Goal: Task Accomplishment & Management: Manage account settings

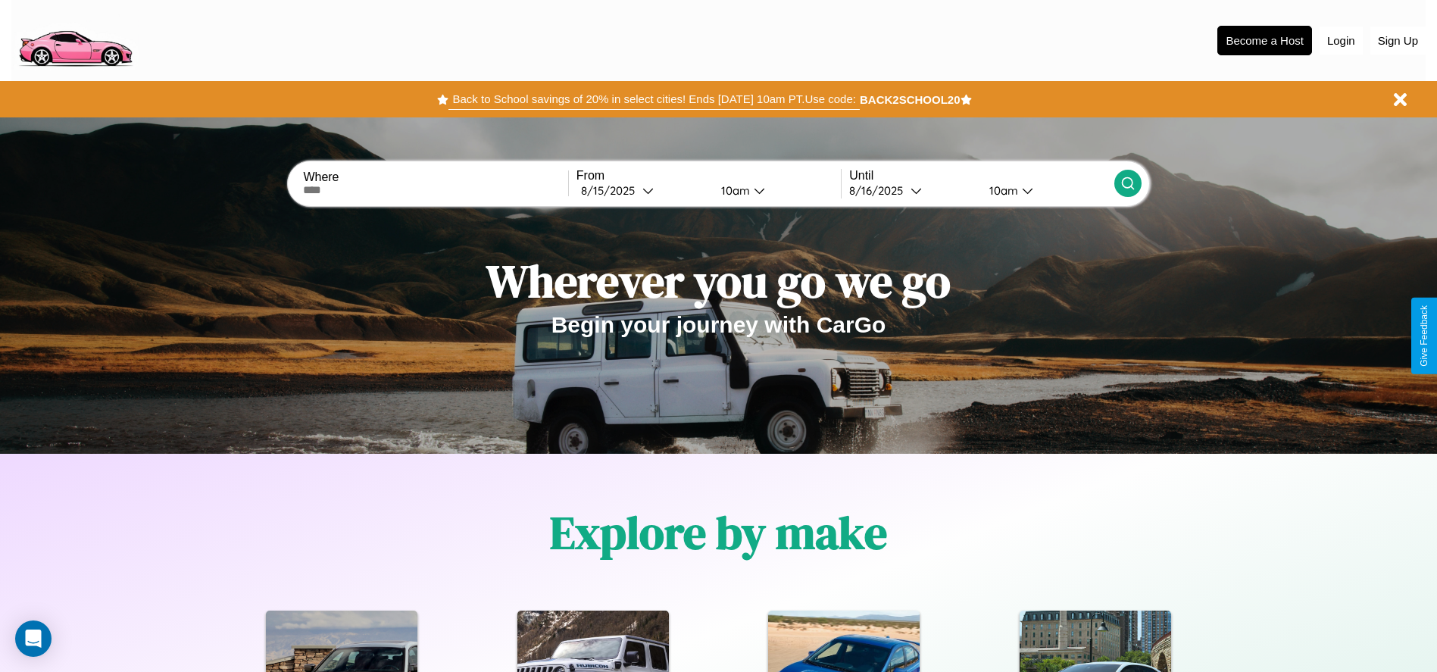
click at [654, 99] on button "Back to School savings of 20% in select cities! Ends [DATE] 10am PT. Use code:" at bounding box center [653, 99] width 410 height 21
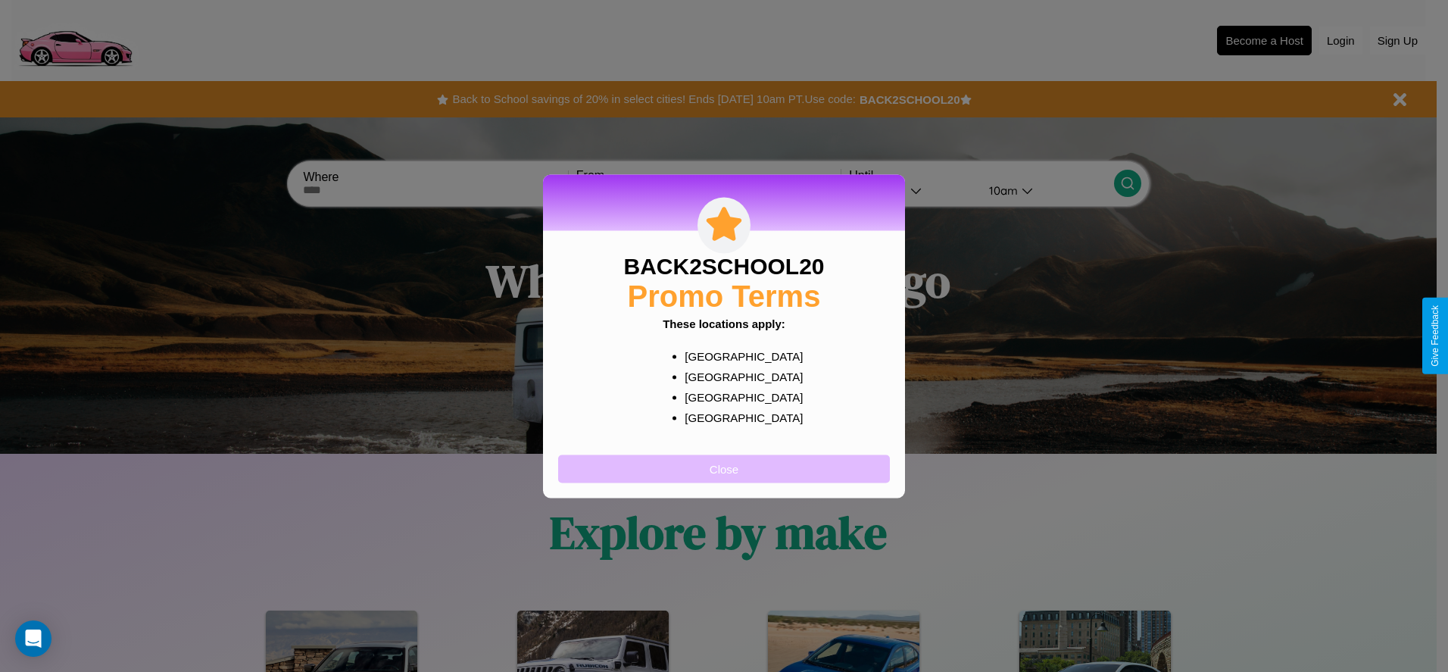
click at [724, 468] on button "Close" at bounding box center [724, 468] width 332 height 28
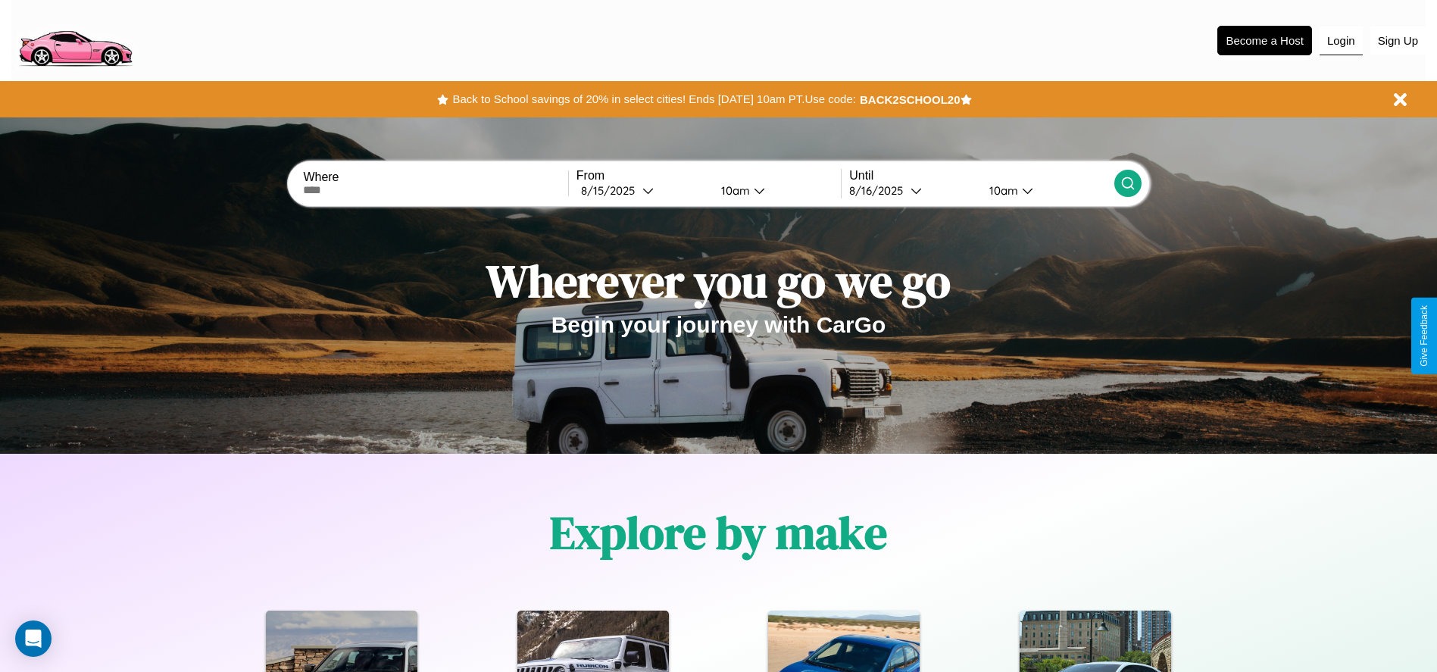
click at [1340, 40] on button "Login" at bounding box center [1340, 41] width 43 height 29
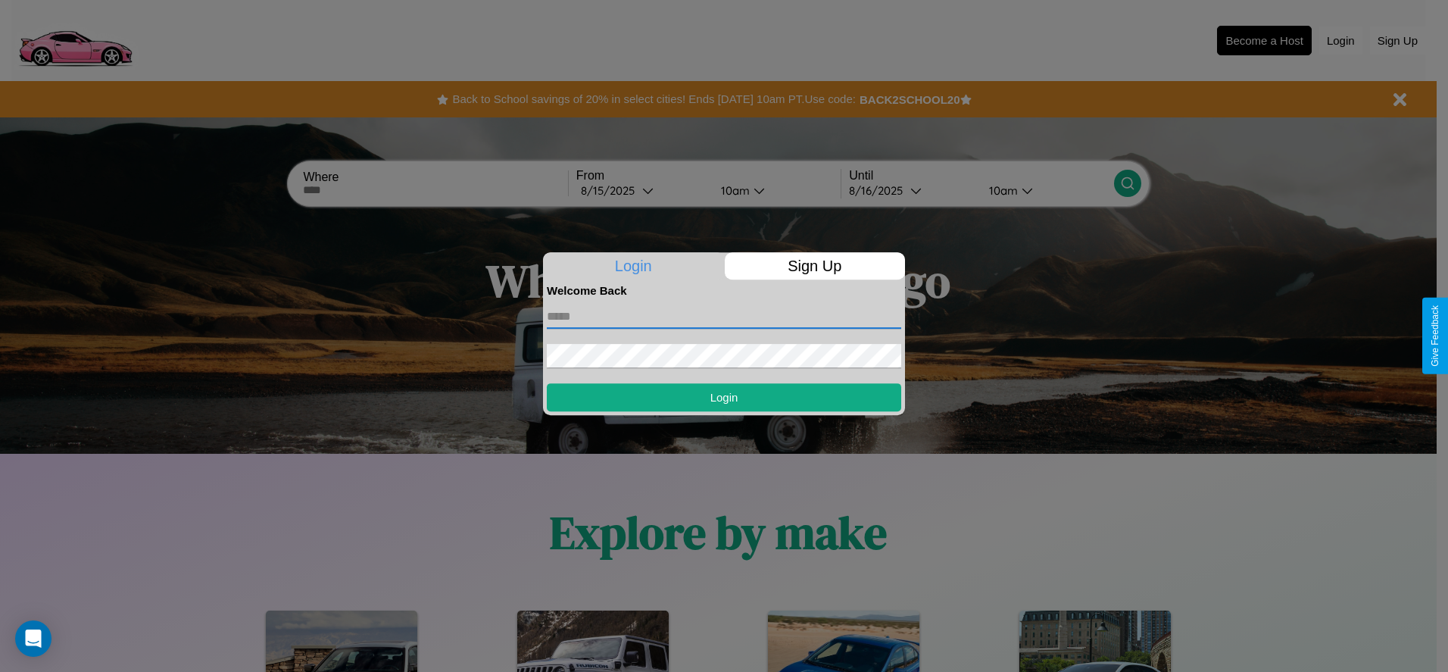
click at [724, 316] on input "text" at bounding box center [724, 316] width 354 height 24
type input "**********"
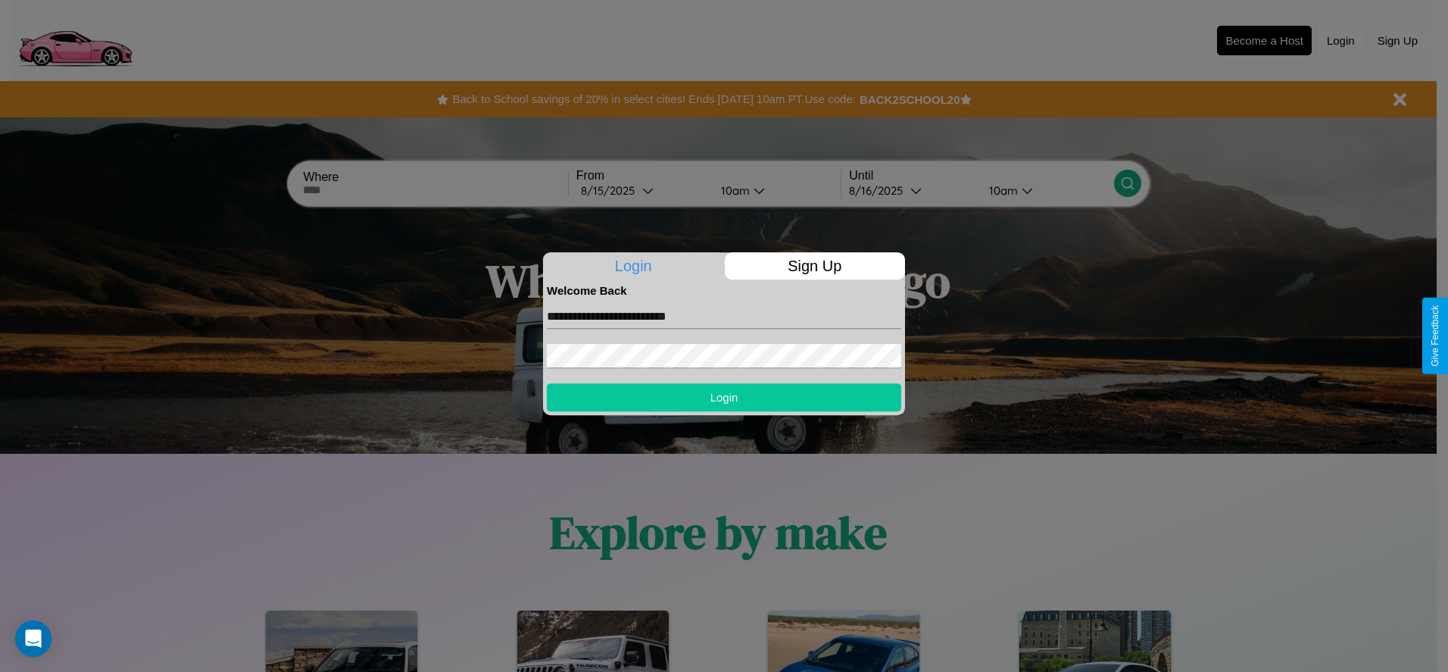
click at [724, 397] on button "Login" at bounding box center [724, 397] width 354 height 28
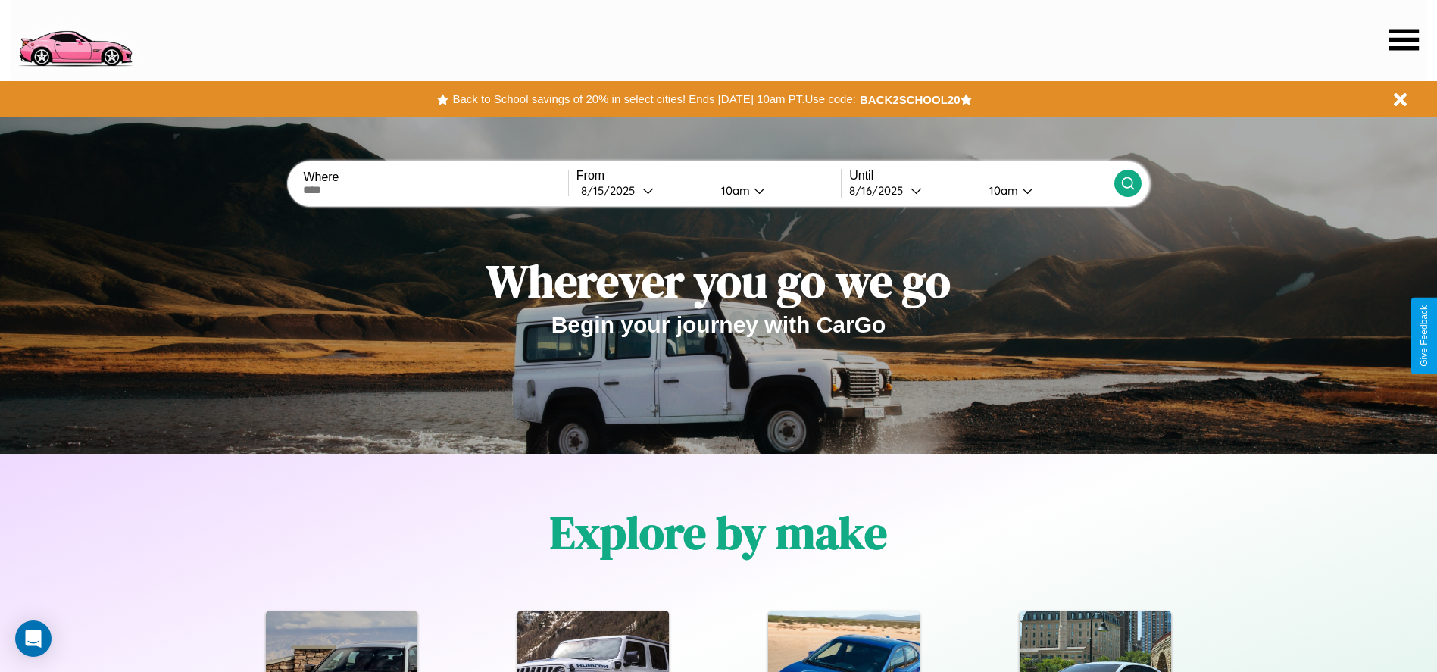
click at [1403, 39] on icon at bounding box center [1404, 39] width 30 height 21
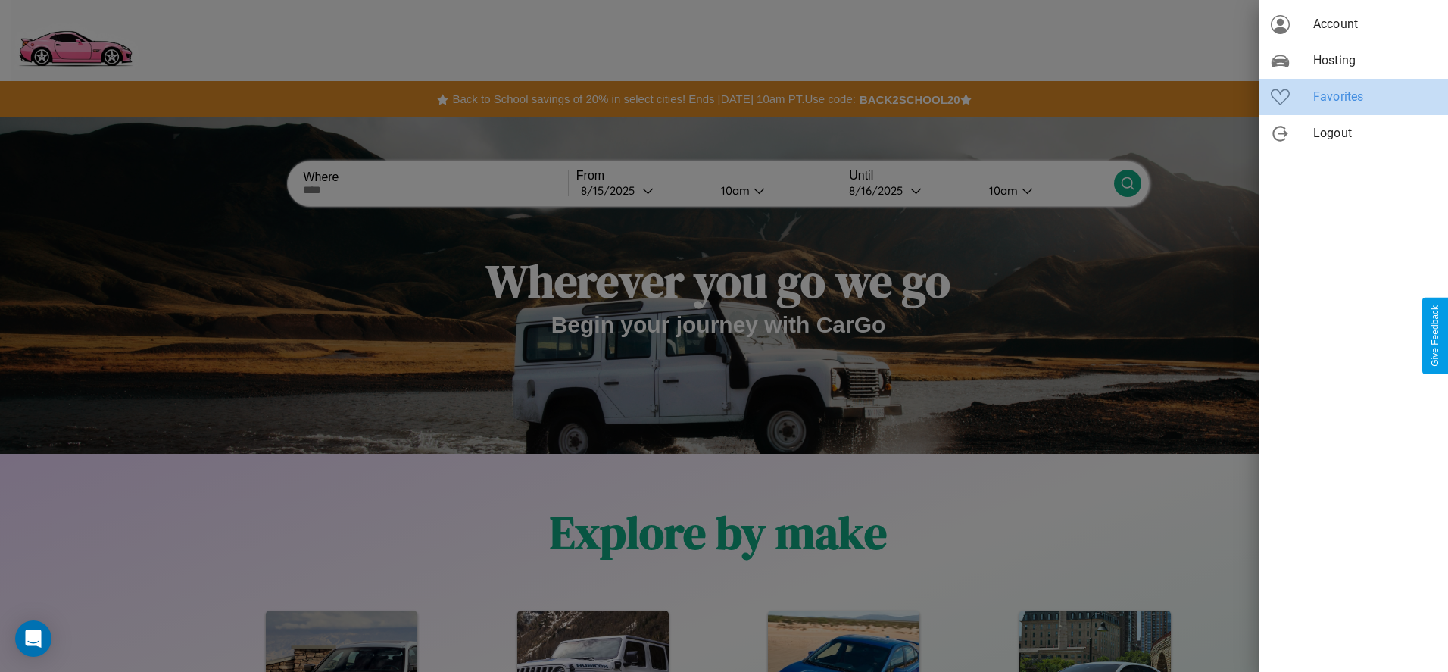
click at [1353, 97] on span "Favorites" at bounding box center [1374, 97] width 123 height 18
